Goal: Check status: Check status

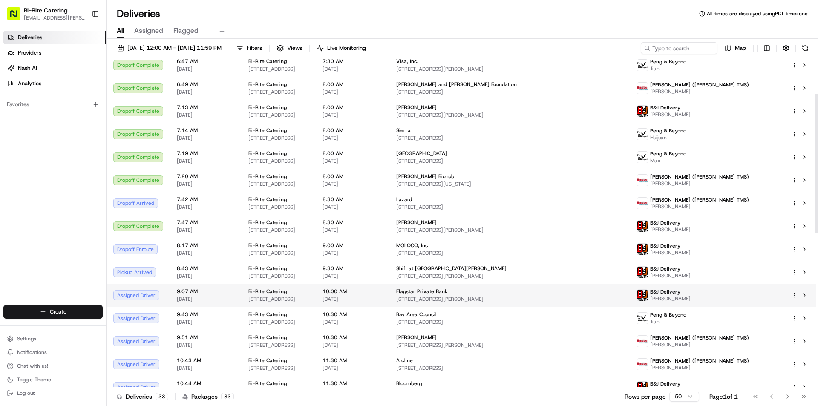
scroll to position [85, 0]
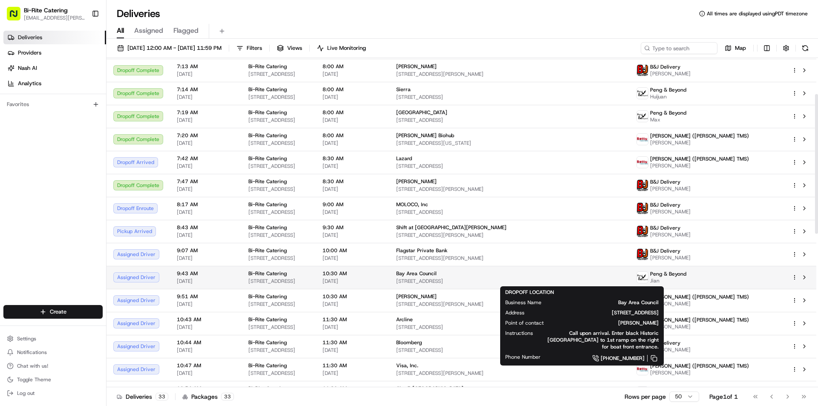
click at [534, 273] on div "Bay Area Council" at bounding box center [509, 273] width 227 height 7
